Goal: Transaction & Acquisition: Purchase product/service

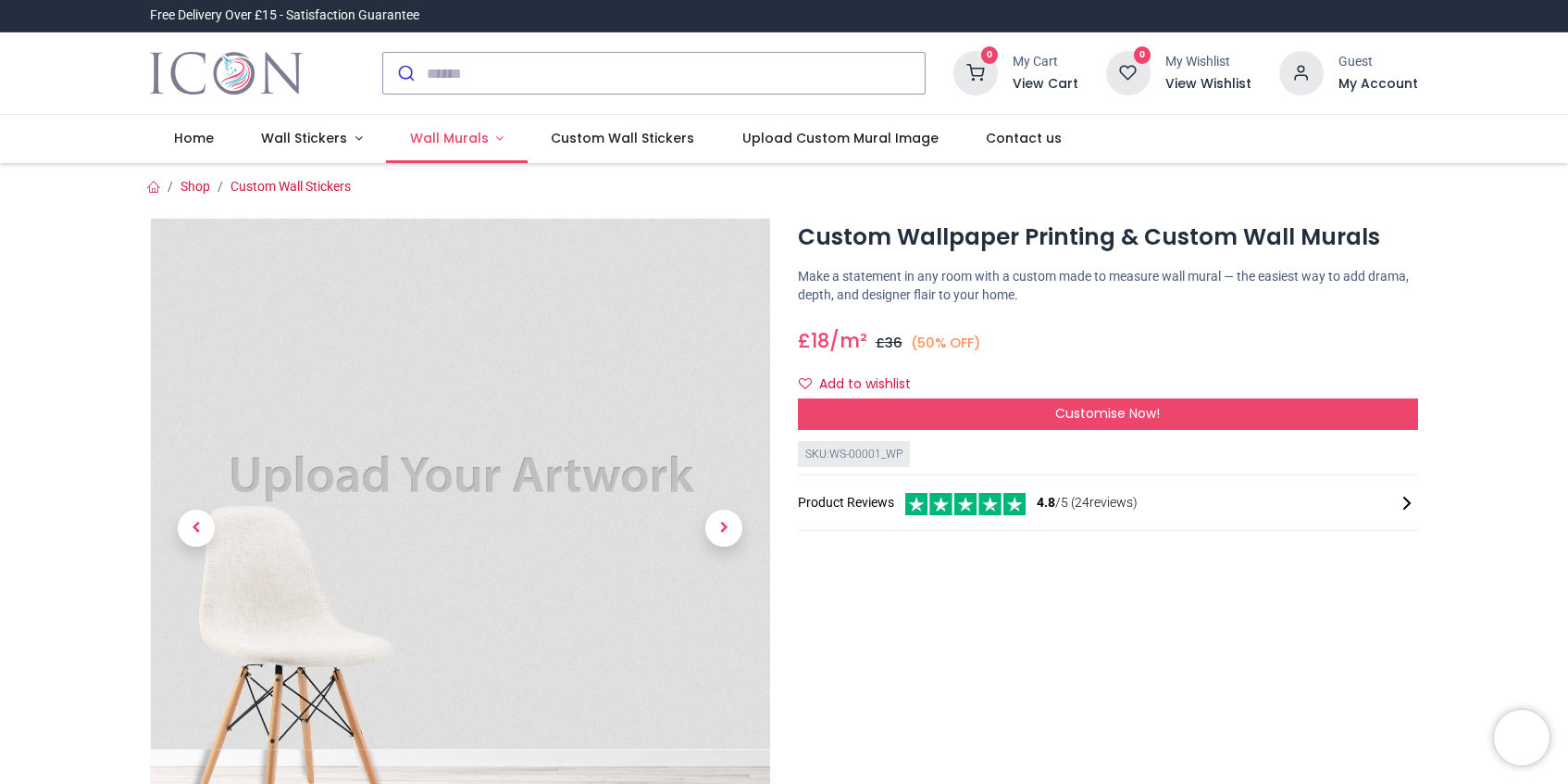
click at [412, 139] on span "Wall Murals" at bounding box center [449, 138] width 78 height 18
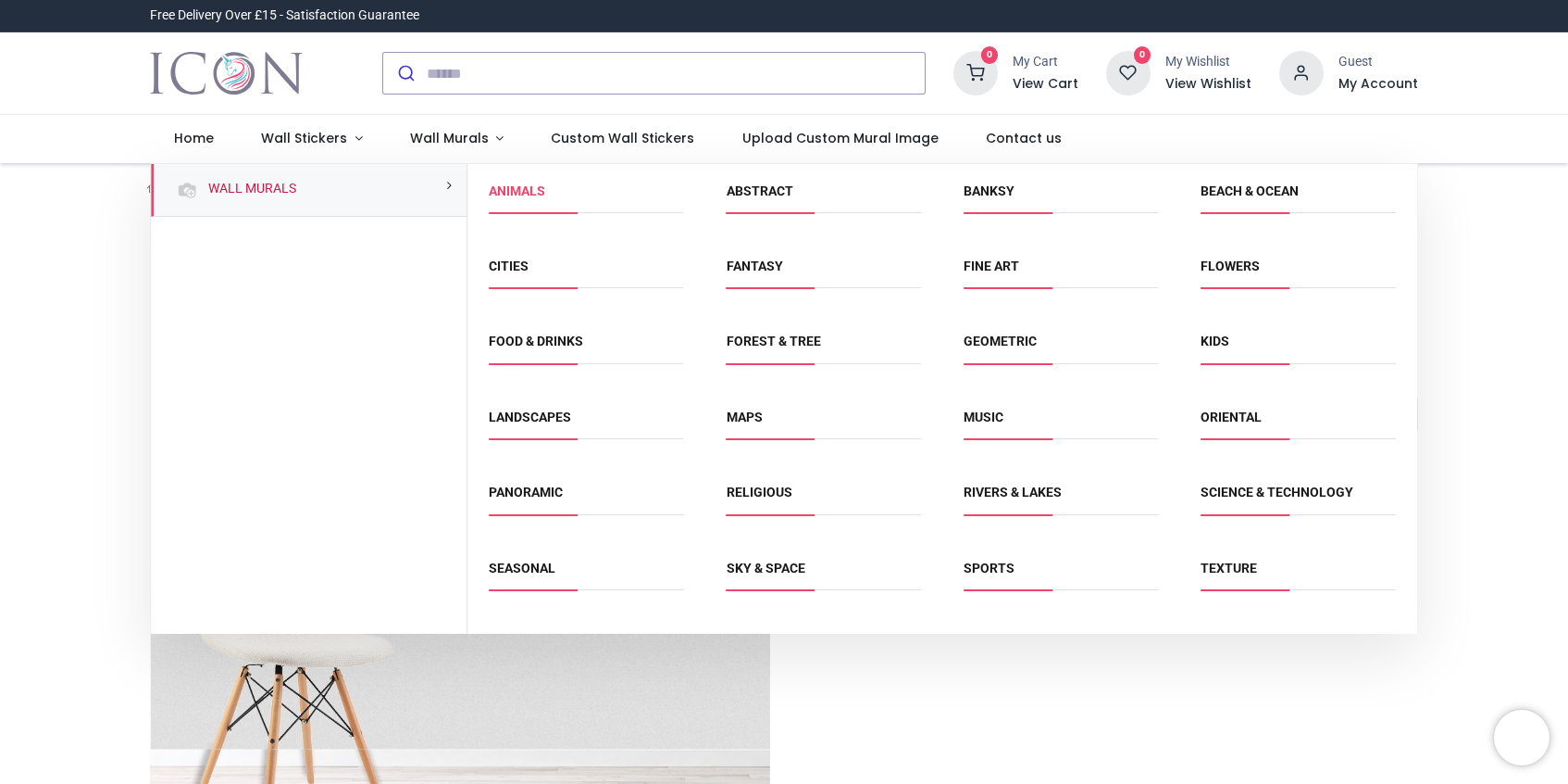
click at [528, 187] on link "Animals" at bounding box center [516, 191] width 56 height 15
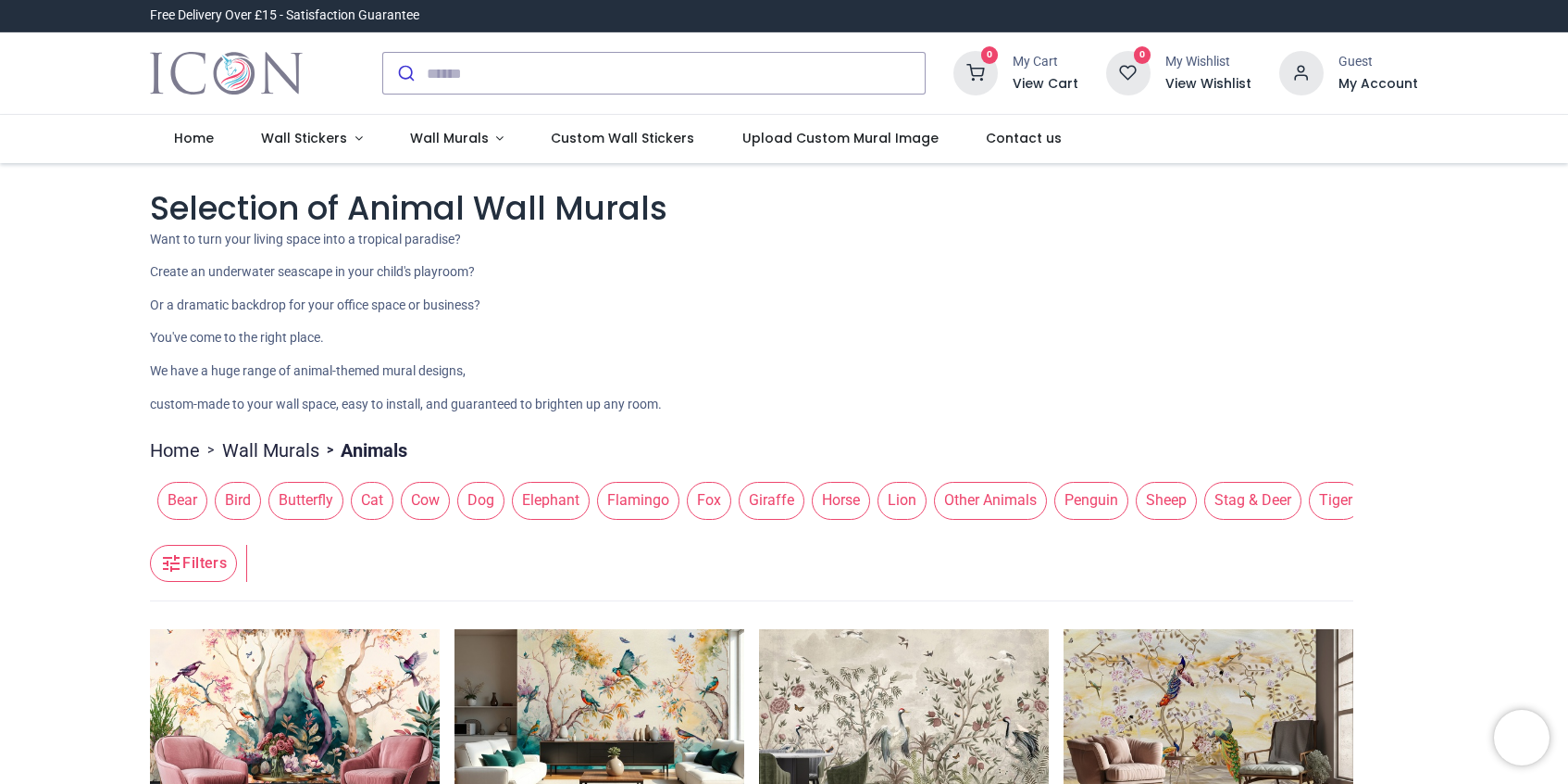
click at [366, 499] on span "Cat" at bounding box center [372, 499] width 43 height 37
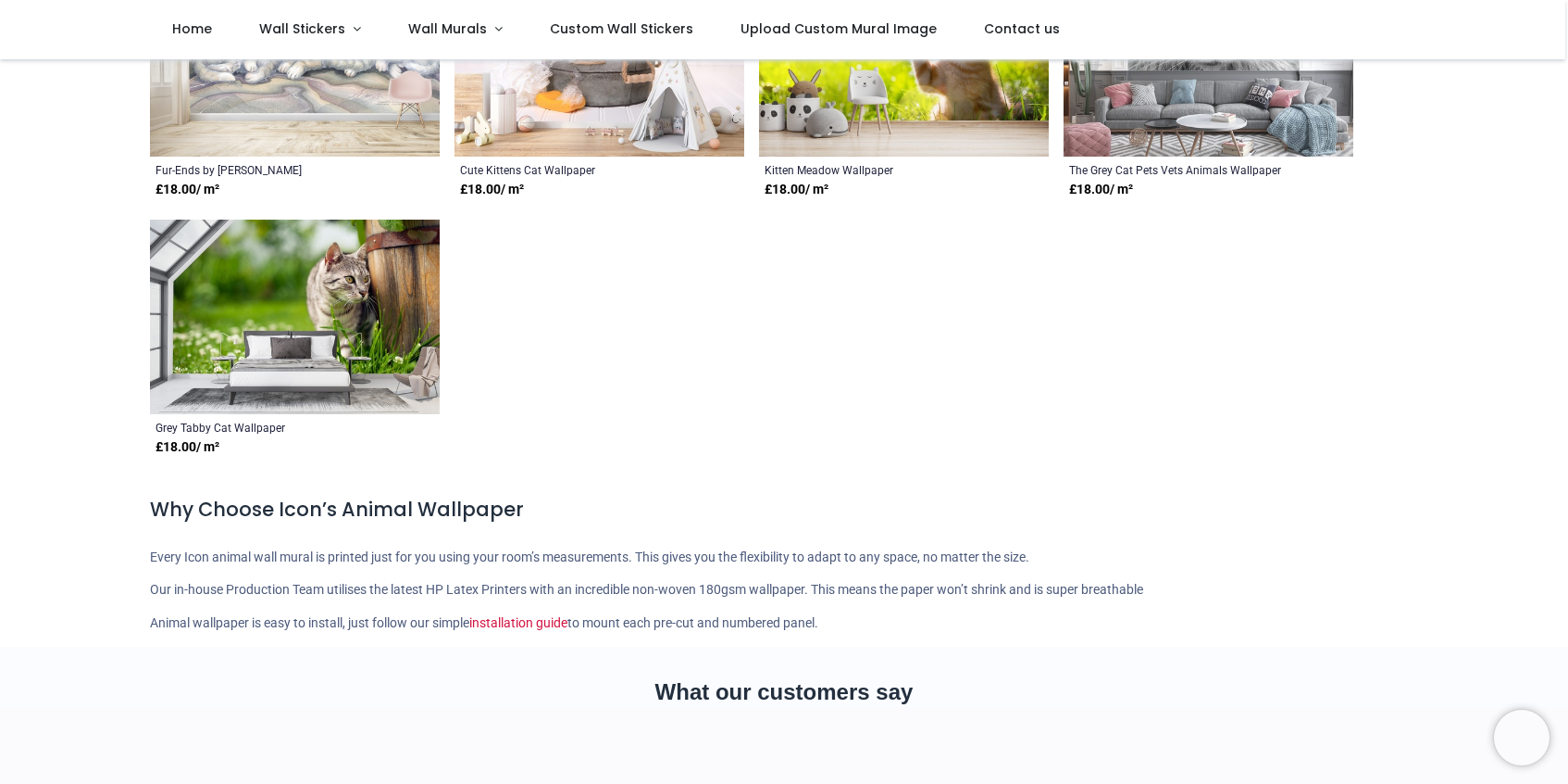
scroll to position [201, 0]
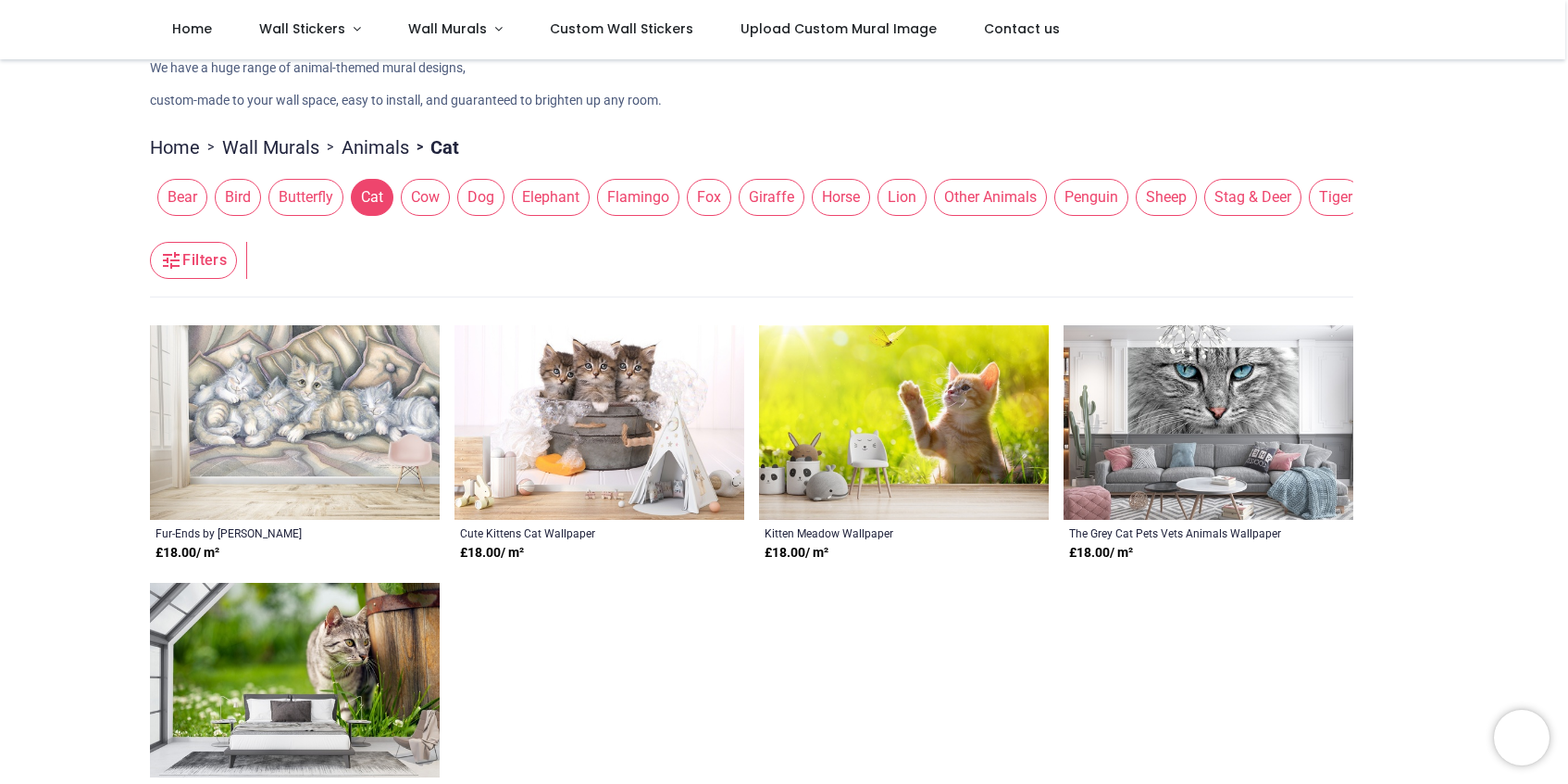
click at [488, 201] on span "Dog" at bounding box center [480, 197] width 47 height 37
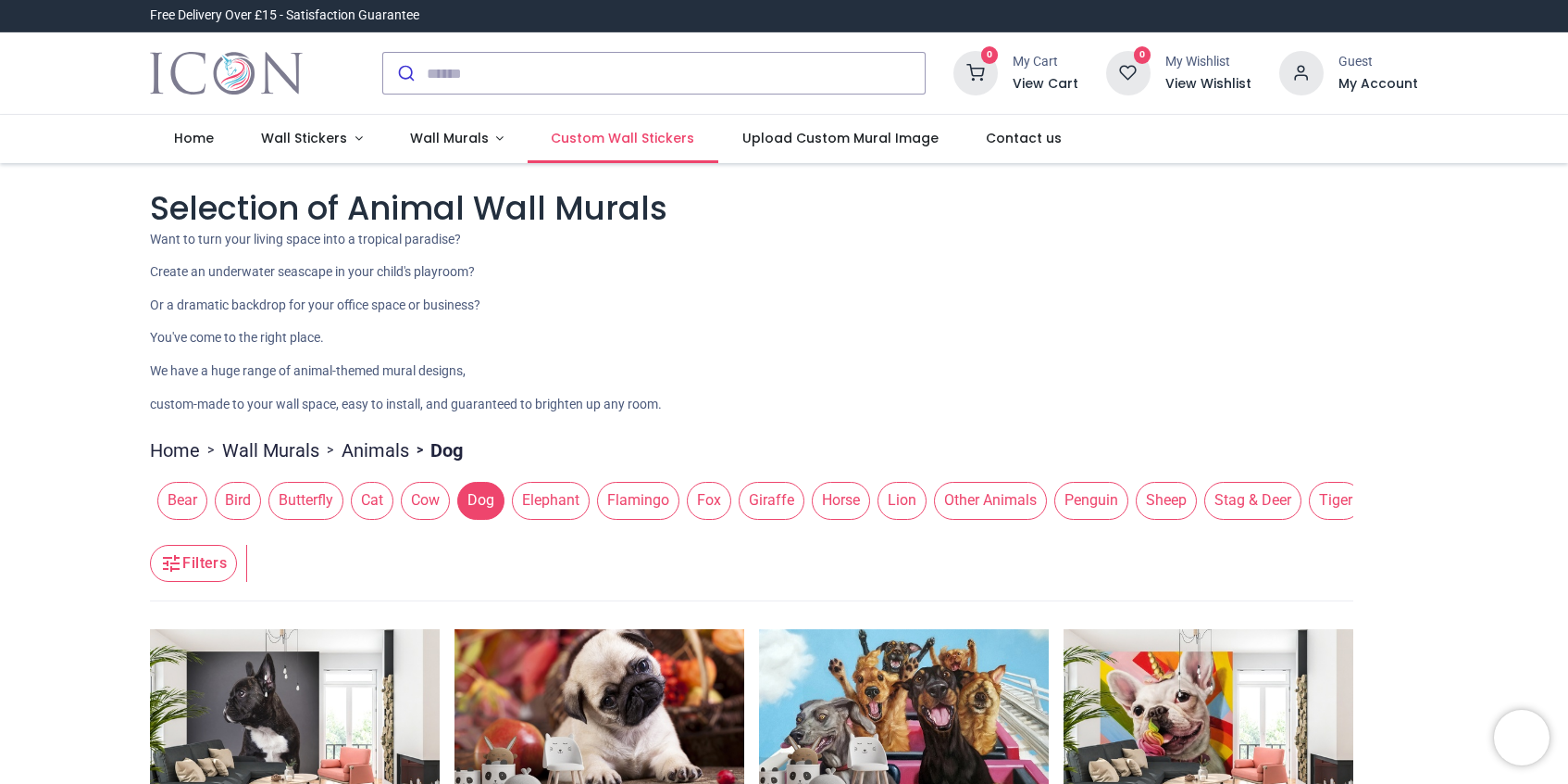
click at [620, 145] on span "Custom Wall Stickers" at bounding box center [622, 138] width 143 height 18
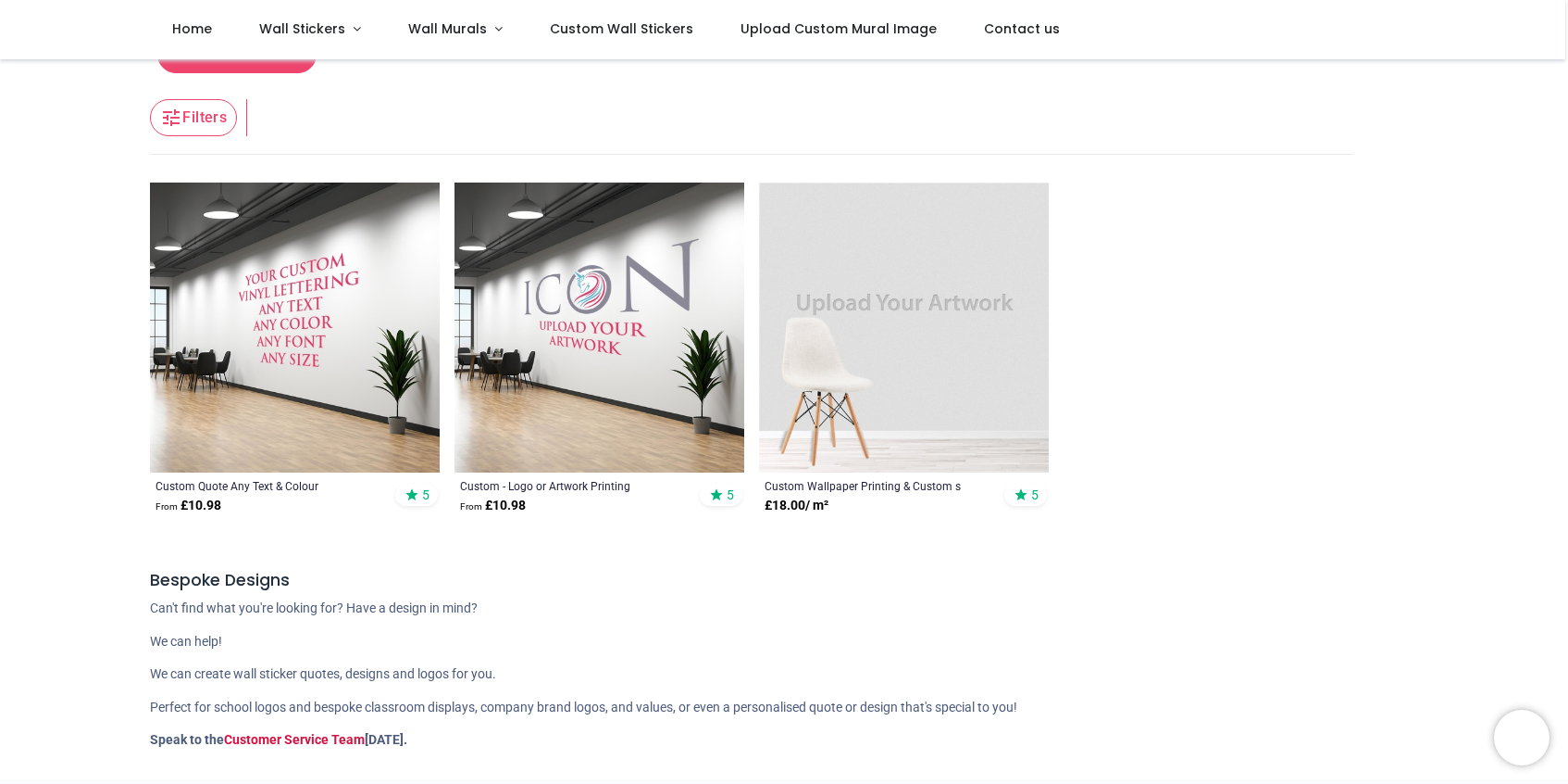
scroll to position [161, 0]
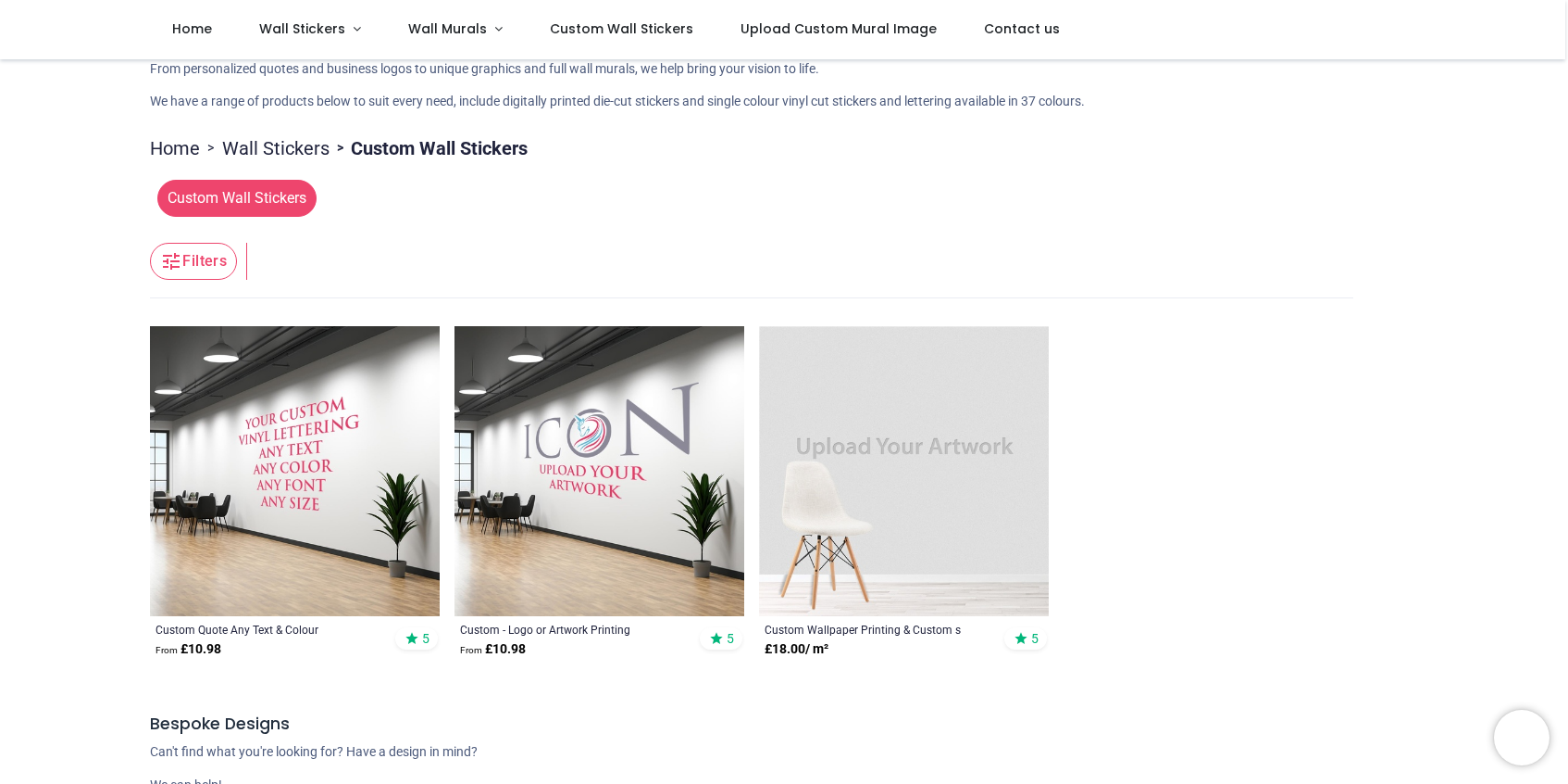
click at [826, 486] on img at bounding box center [905, 471] width 290 height 290
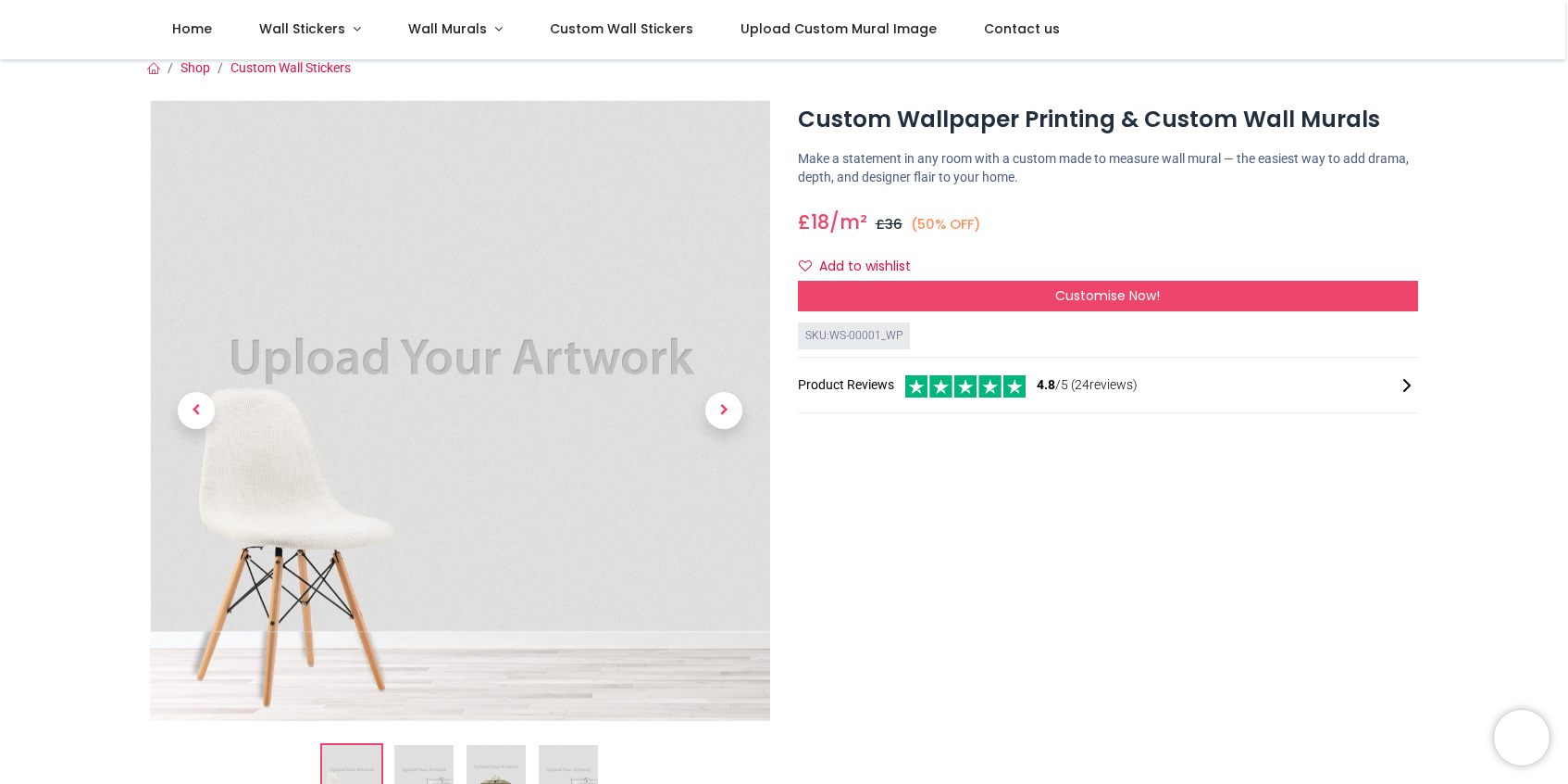
scroll to position [14, 0]
